Goal: Register for event/course

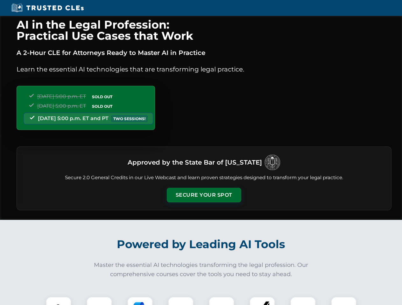
click at [204, 195] on button "Secure Your Spot" at bounding box center [204, 195] width 74 height 15
click at [59, 301] on img at bounding box center [58, 310] width 18 height 18
click at [99, 301] on div at bounding box center [99, 309] width 25 height 25
click at [140, 301] on div at bounding box center [139, 309] width 25 height 25
click at [181, 301] on img at bounding box center [181, 310] width 18 height 18
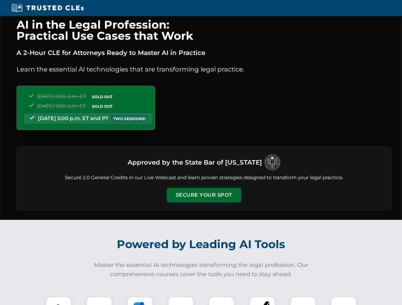
click at [221, 301] on div at bounding box center [221, 309] width 25 height 25
click at [262, 301] on div at bounding box center [261, 309] width 25 height 25
click at [303, 301] on img at bounding box center [303, 310] width 18 height 18
click at [344, 301] on img at bounding box center [344, 310] width 18 height 18
